Goal: Task Accomplishment & Management: Use online tool/utility

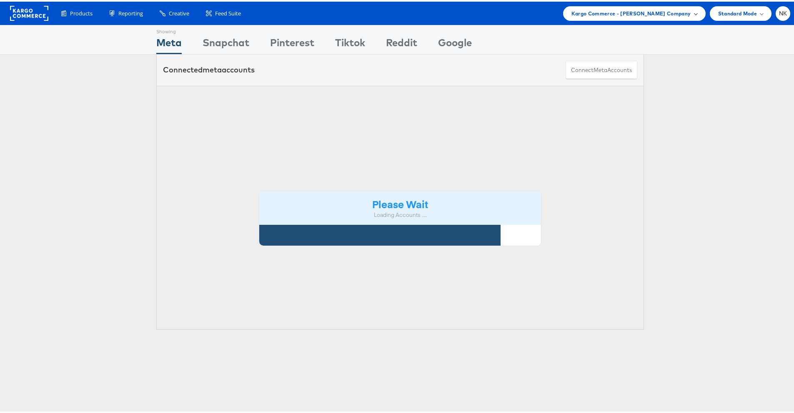
click at [614, 17] on div "Kargo Commerce - Namit Kumar Company" at bounding box center [634, 12] width 142 height 15
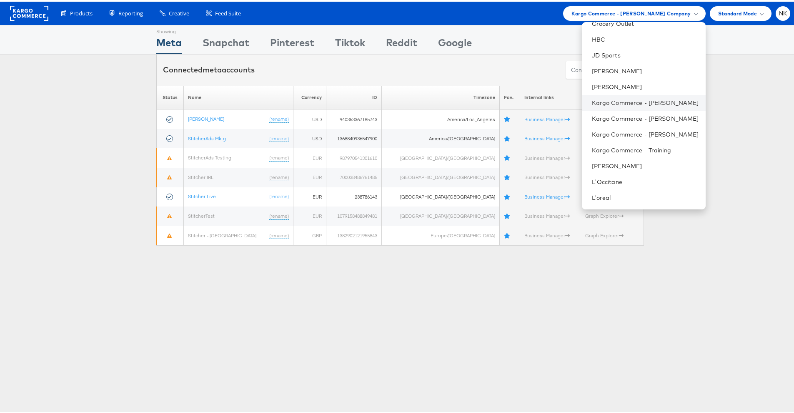
scroll to position [352, 0]
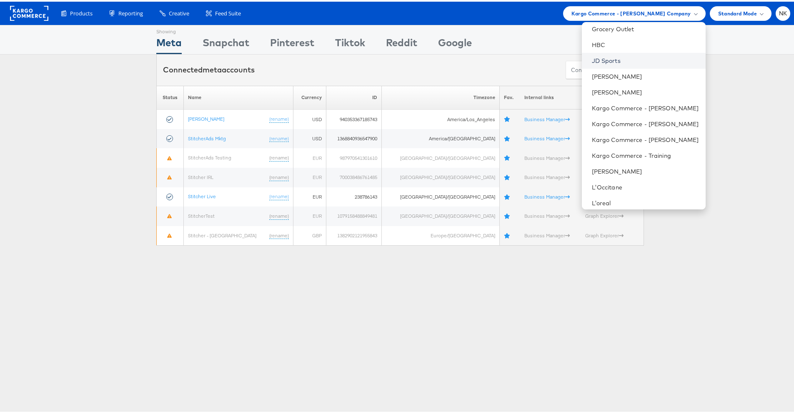
click at [621, 61] on link "JD Sports" at bounding box center [645, 59] width 107 height 8
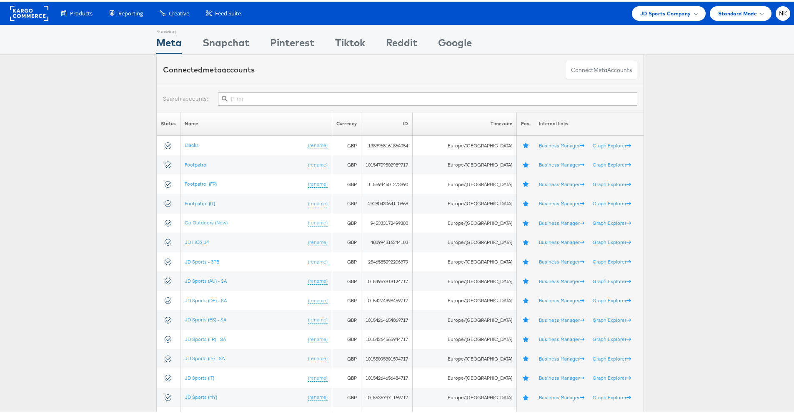
click at [247, 95] on input "text" at bounding box center [427, 97] width 419 height 13
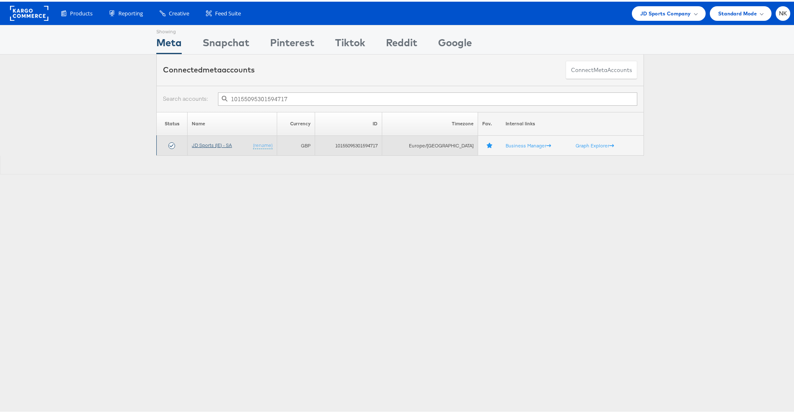
type input "10155095301594717"
click at [220, 142] on link "JD Sports (IE) - SA" at bounding box center [212, 143] width 40 height 6
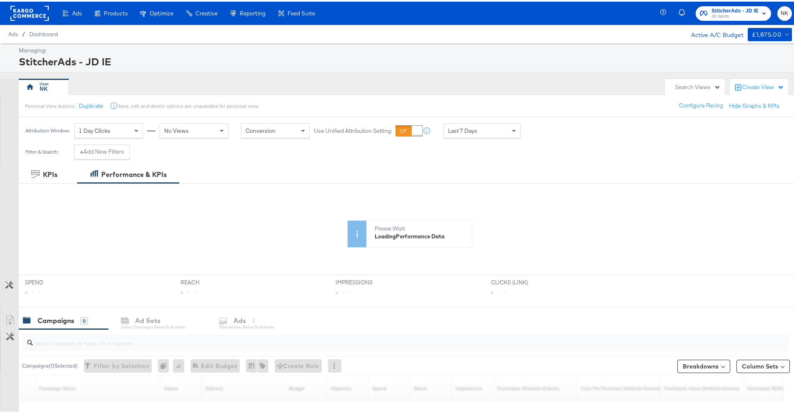
scroll to position [122, 0]
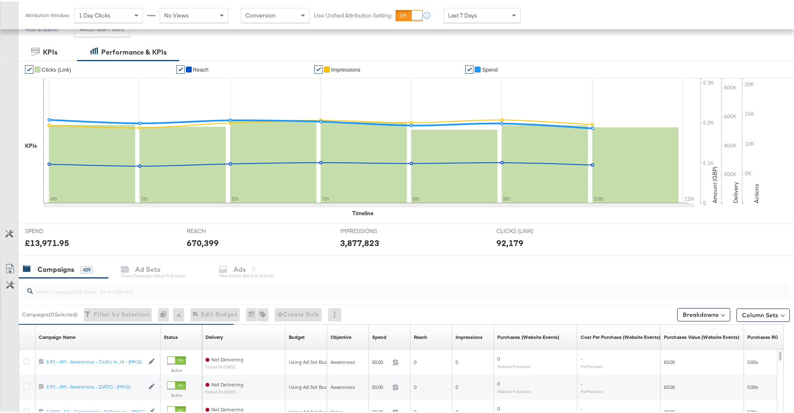
click at [70, 285] on input "search" at bounding box center [376, 286] width 686 height 16
paste input "20231978850360507"
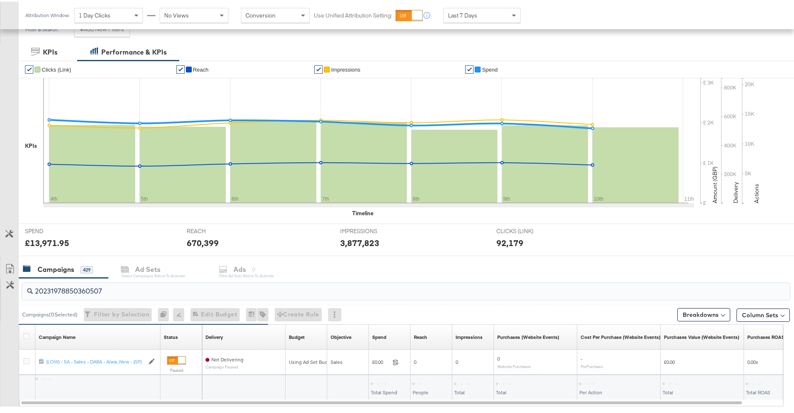
scroll to position [169, 0]
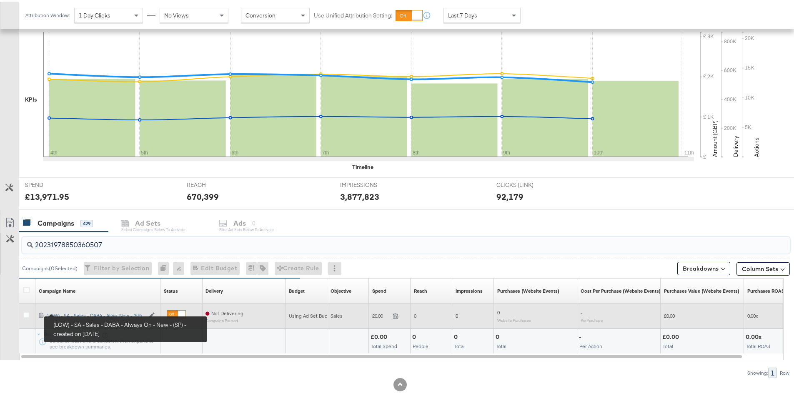
type input "20231978850360507"
click at [75, 311] on div "(LOW) - SA - Sales - DABA - Always On - New - (SP) (LOW) - SA - Sales - DABA - …" at bounding box center [95, 314] width 98 height 7
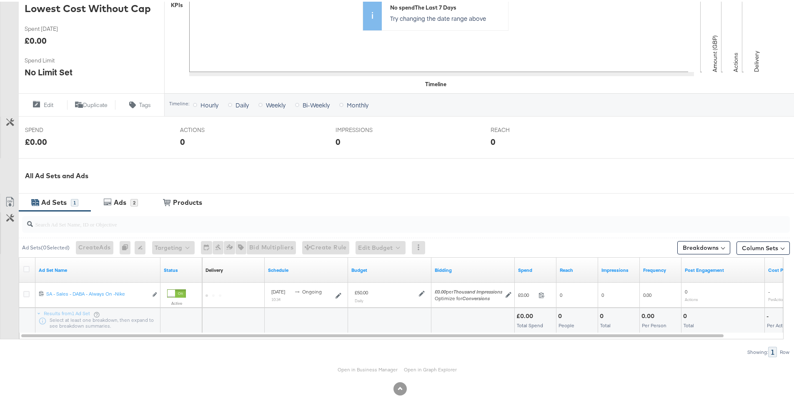
scroll to position [223, 0]
click at [125, 200] on div "Ads" at bounding box center [120, 201] width 12 height 10
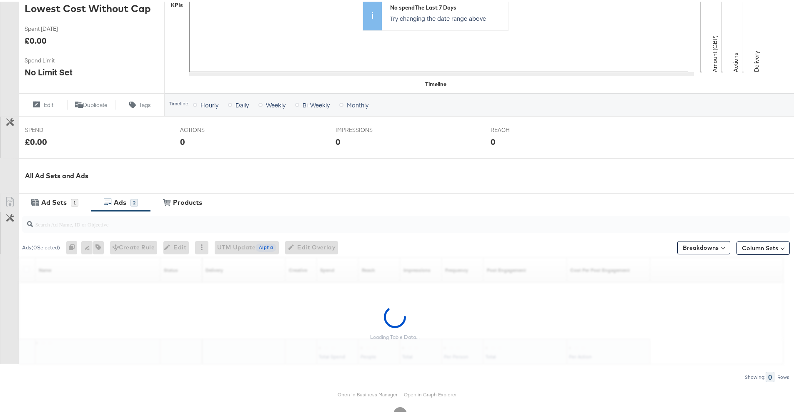
scroll to position [248, 0]
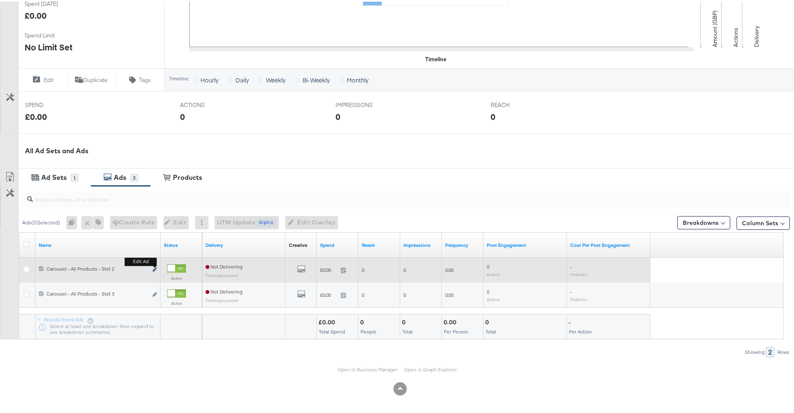
click at [153, 268] on icon "link" at bounding box center [154, 268] width 4 height 5
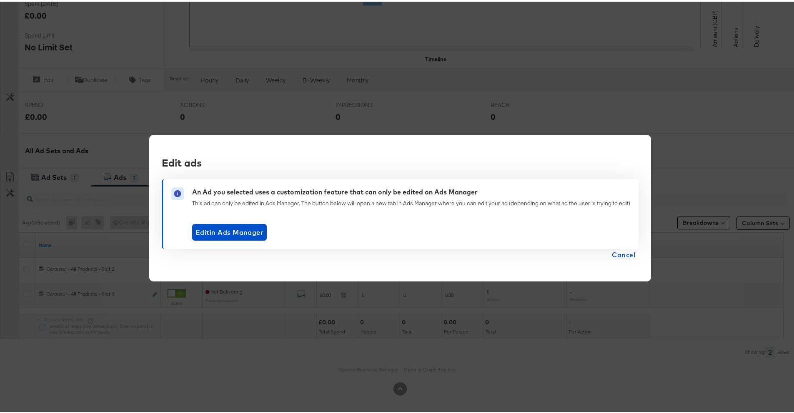
click at [160, 324] on div "Edit ads An Ad you selected uses a customization feature that can only be edite…" at bounding box center [400, 206] width 800 height 413
click at [259, 233] on span "Edit in Ads Manager" at bounding box center [229, 231] width 68 height 12
click at [242, 234] on span "Edit in Ads Manager" at bounding box center [229, 231] width 68 height 12
